Goal: Task Accomplishment & Management: Manage account settings

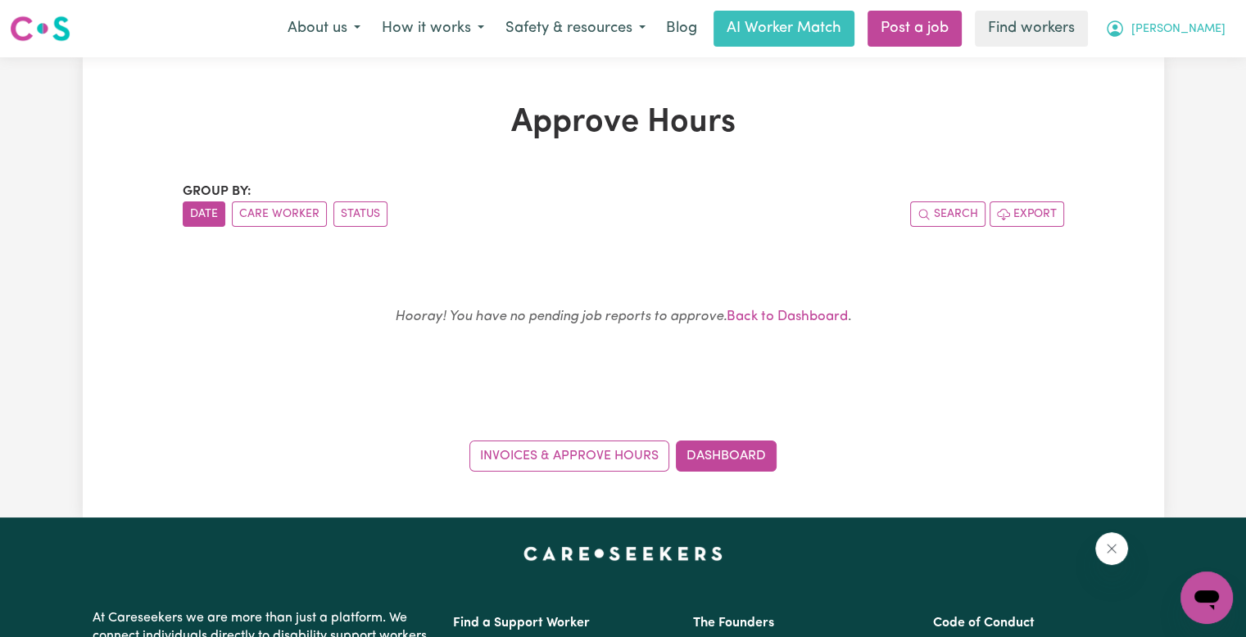
click at [1201, 36] on span "[PERSON_NAME]" at bounding box center [1179, 29] width 94 height 18
click at [1183, 59] on link "My Dashboard" at bounding box center [1170, 63] width 129 height 31
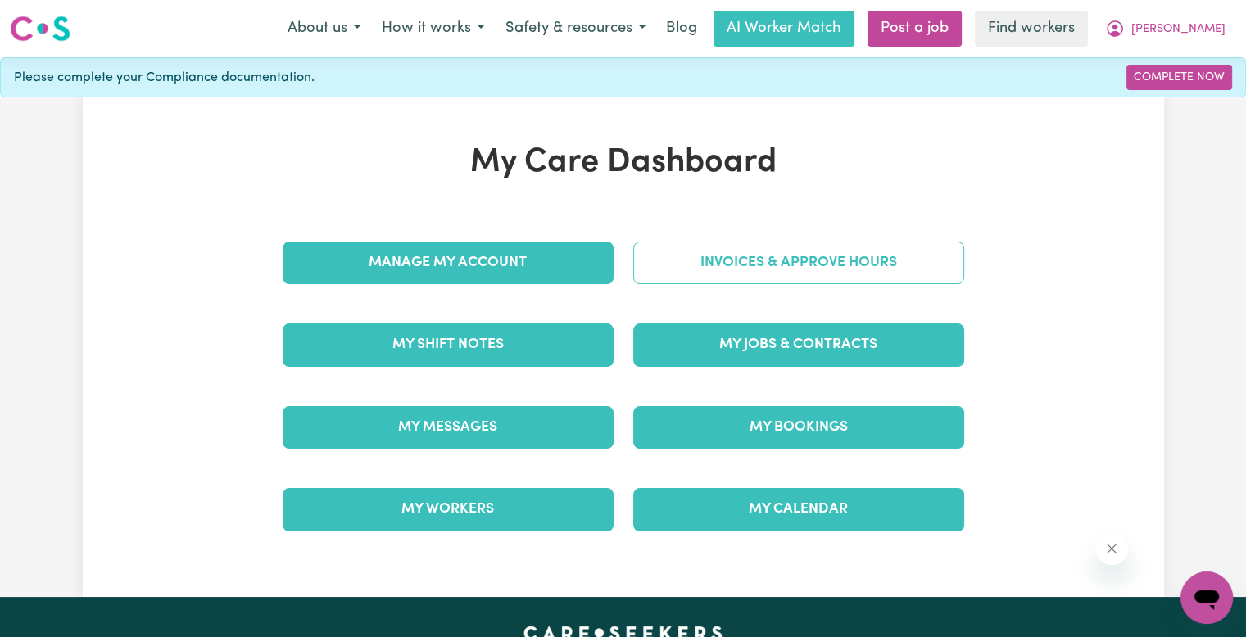
click at [752, 264] on link "Invoices & Approve Hours" at bounding box center [798, 263] width 331 height 43
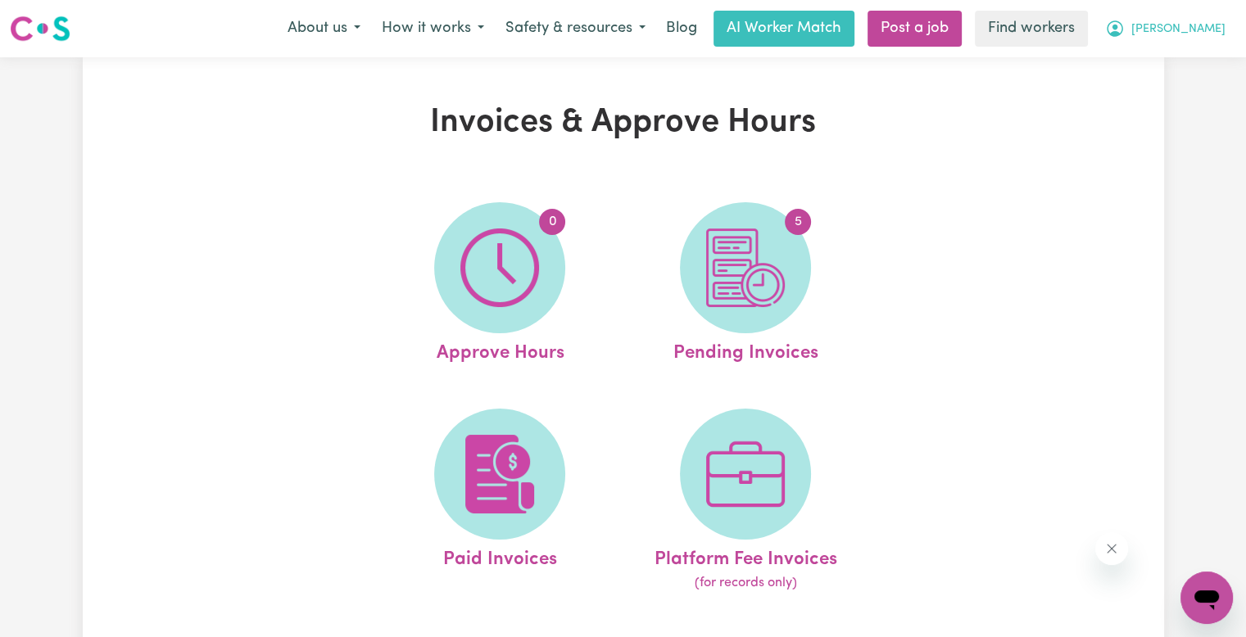
click at [1185, 27] on button "[PERSON_NAME]" at bounding box center [1166, 28] width 142 height 34
click at [1164, 92] on link "Logout" at bounding box center [1170, 94] width 129 height 31
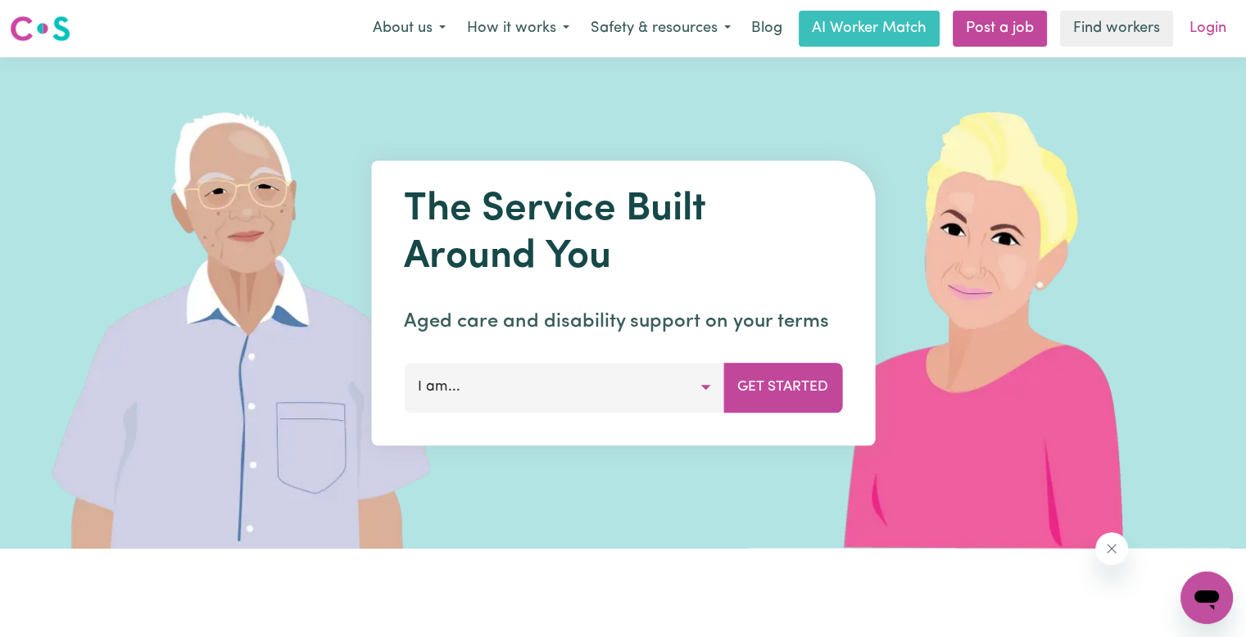
click at [1200, 37] on link "Login" at bounding box center [1208, 29] width 57 height 36
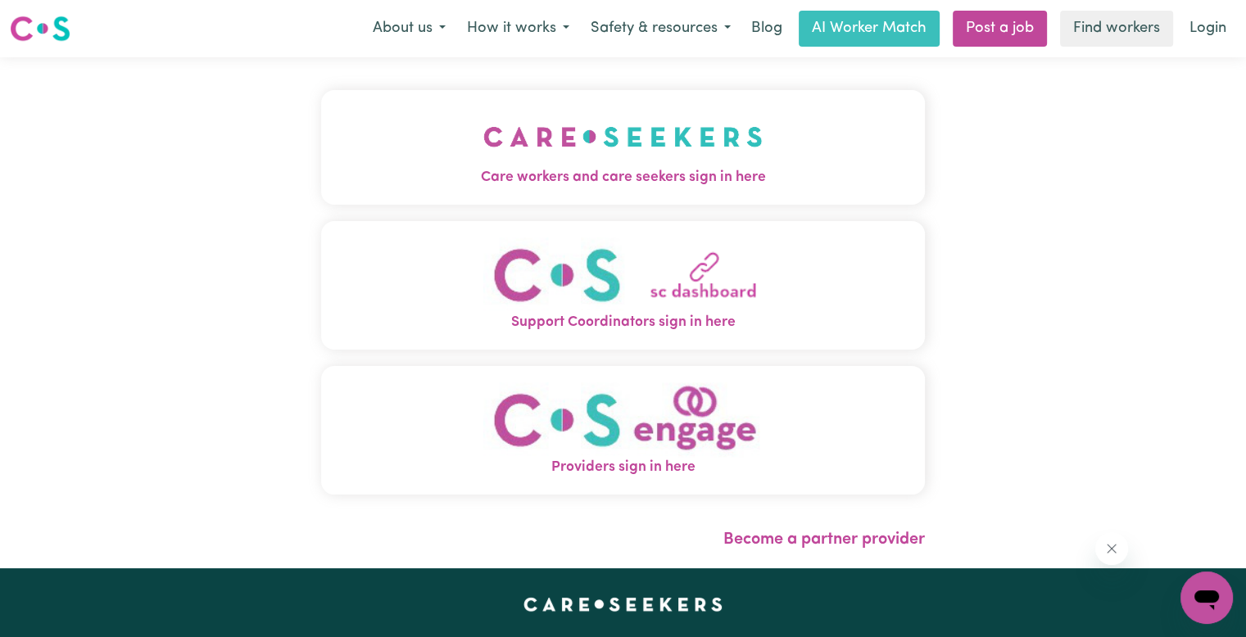
click at [573, 149] on img "Care workers and care seekers sign in here" at bounding box center [622, 137] width 279 height 61
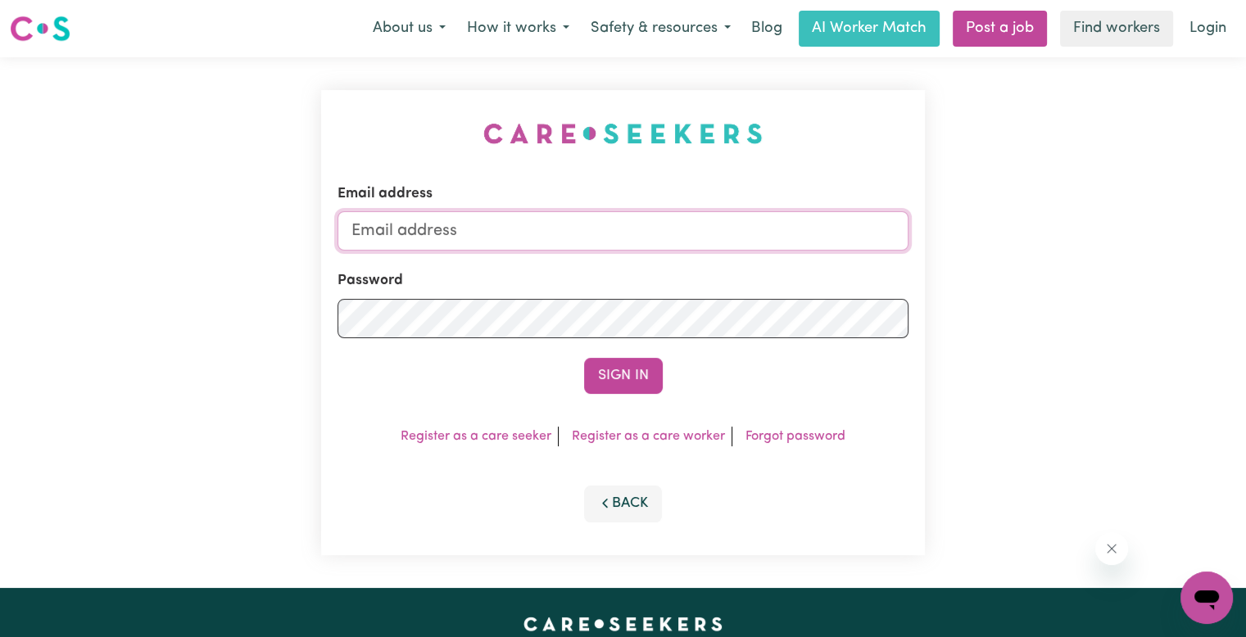
click at [538, 220] on input "Email address" at bounding box center [623, 230] width 571 height 39
type input "[EMAIL_ADDRESS][DOMAIN_NAME]"
click at [584, 358] on button "Sign In" at bounding box center [623, 376] width 79 height 36
